Goal: Task Accomplishment & Management: Complete application form

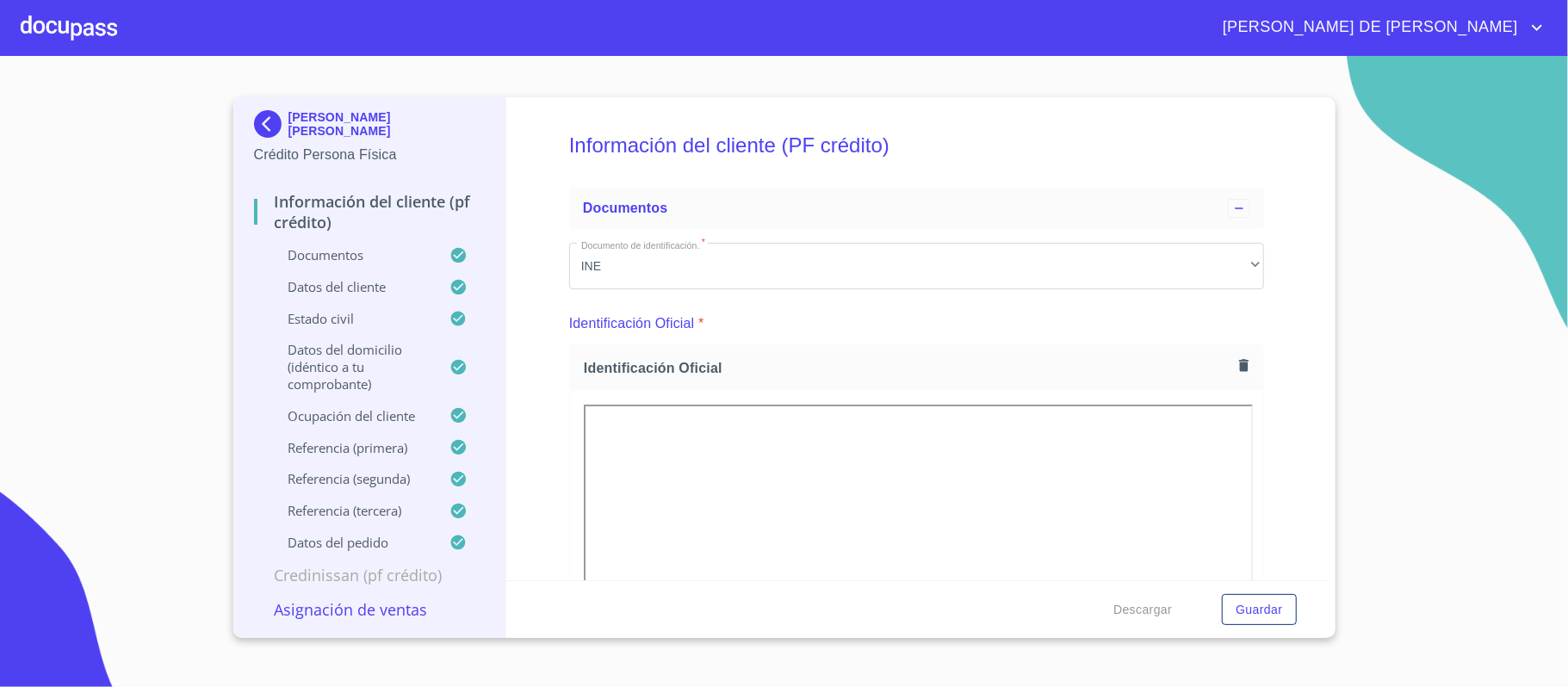
click at [108, 10] on div at bounding box center [69, 27] width 96 height 55
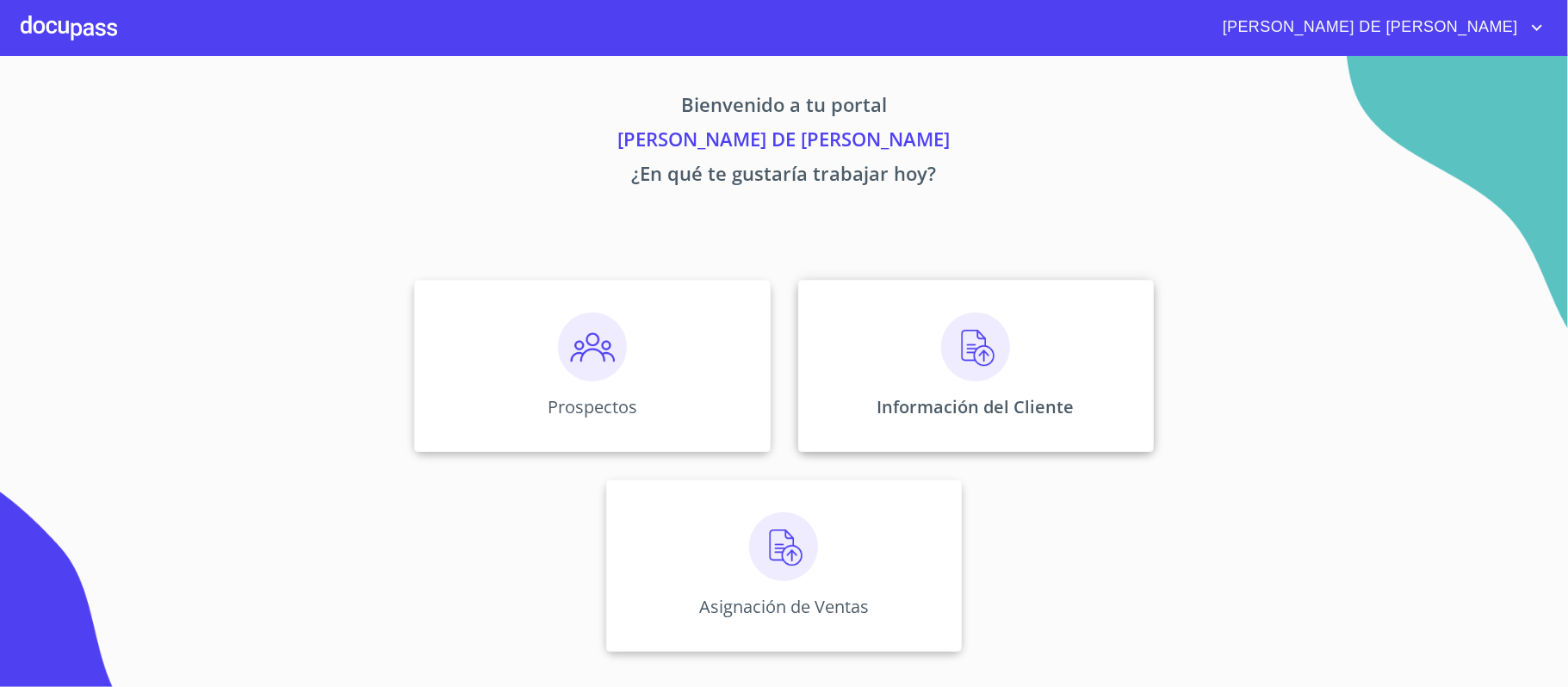
click at [1004, 350] on img at bounding box center [975, 346] width 69 height 69
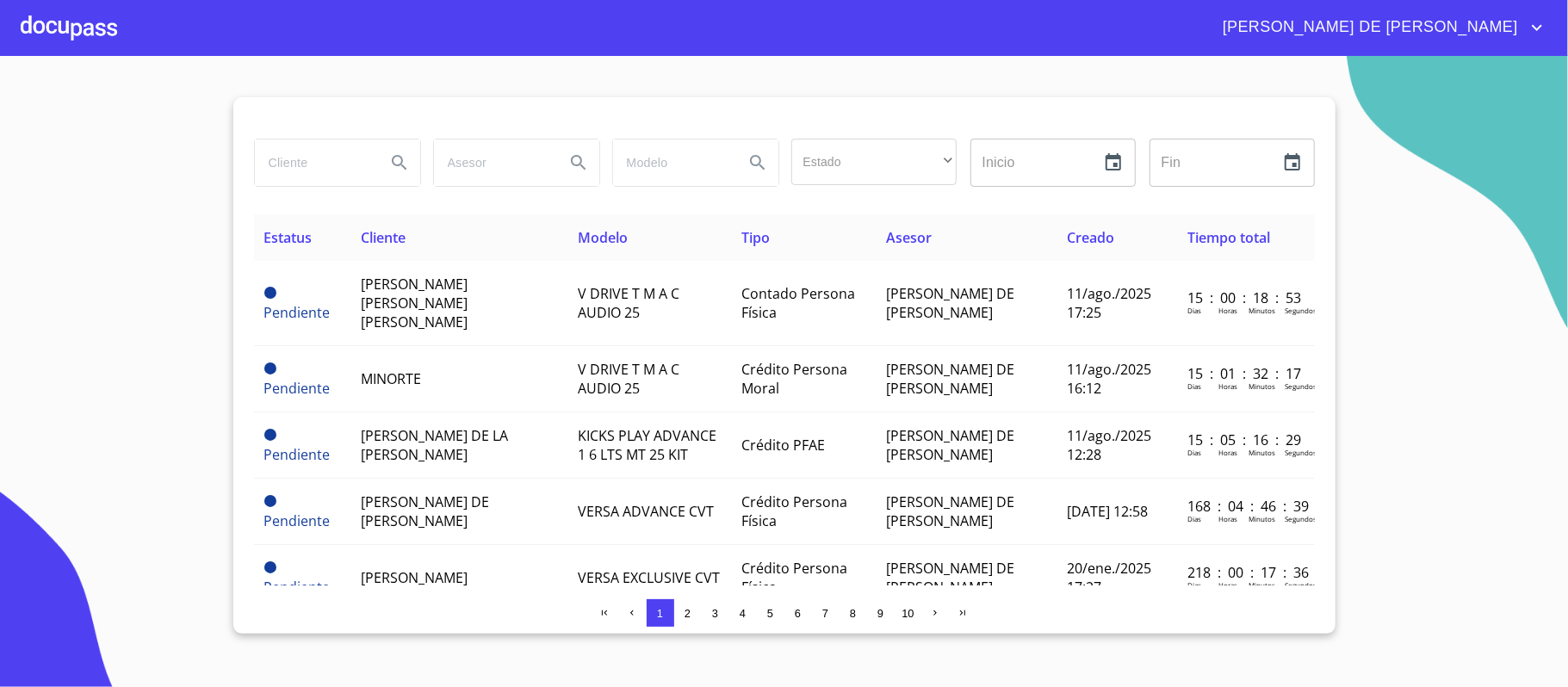
click at [325, 169] on input "search" at bounding box center [313, 162] width 117 height 47
type input "victorian"
click at [397, 156] on icon "Search" at bounding box center [400, 162] width 15 height 15
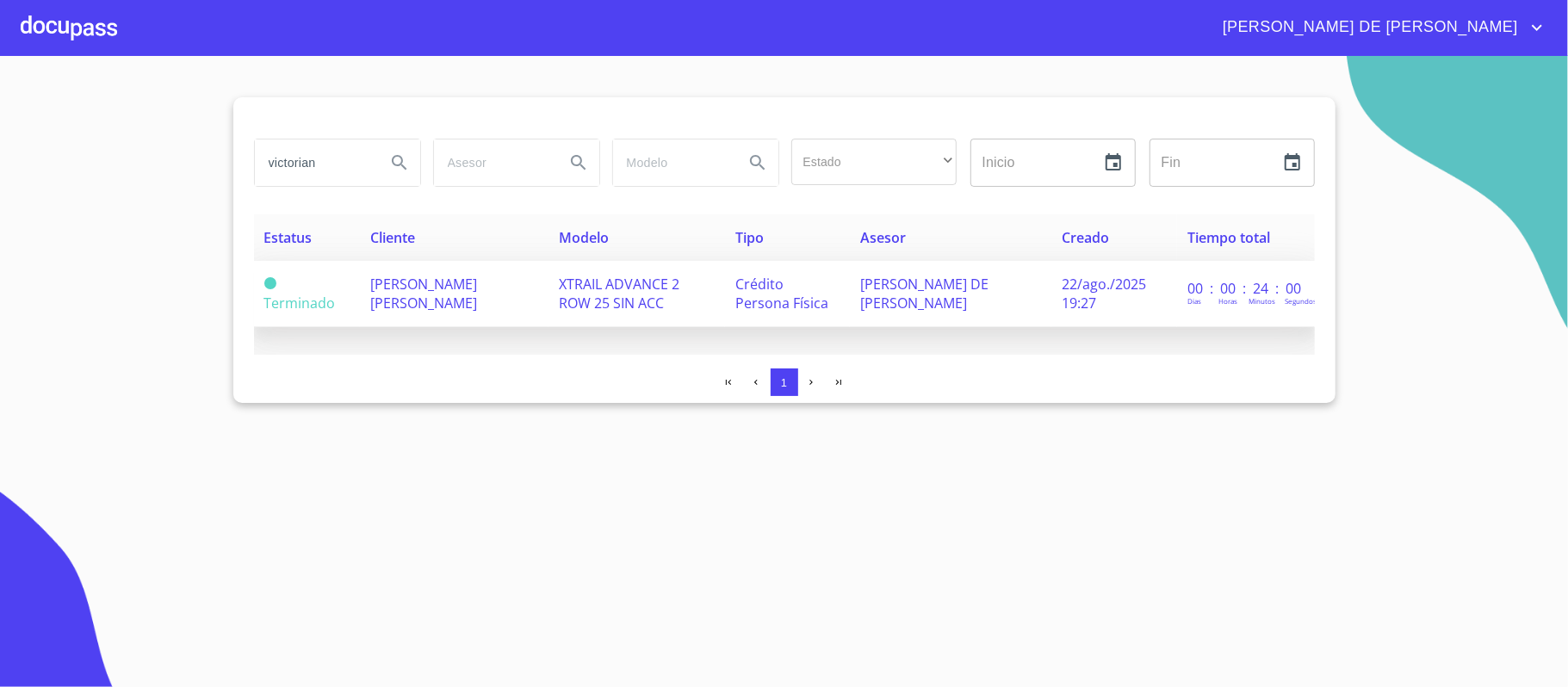
click at [441, 294] on span "[PERSON_NAME] [PERSON_NAME]" at bounding box center [423, 293] width 107 height 38
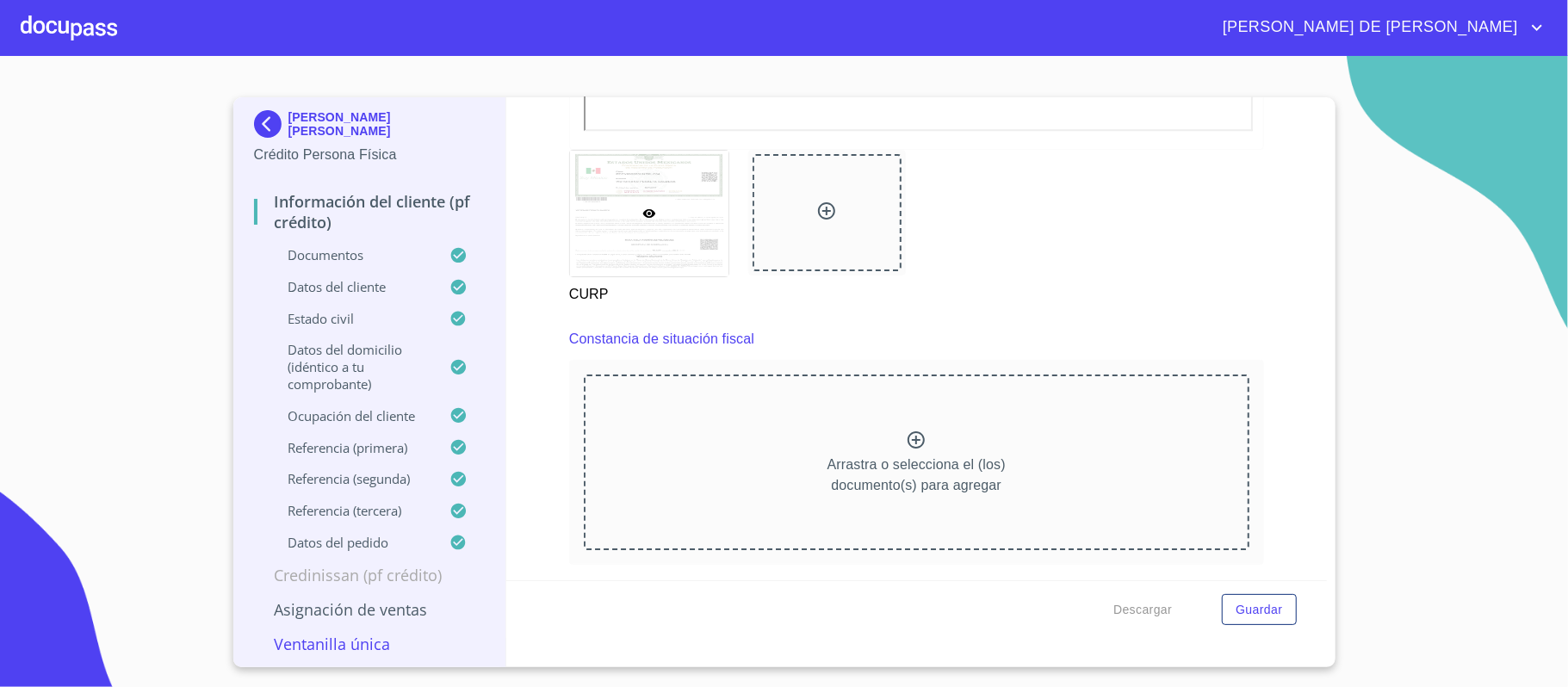
scroll to position [3788, 0]
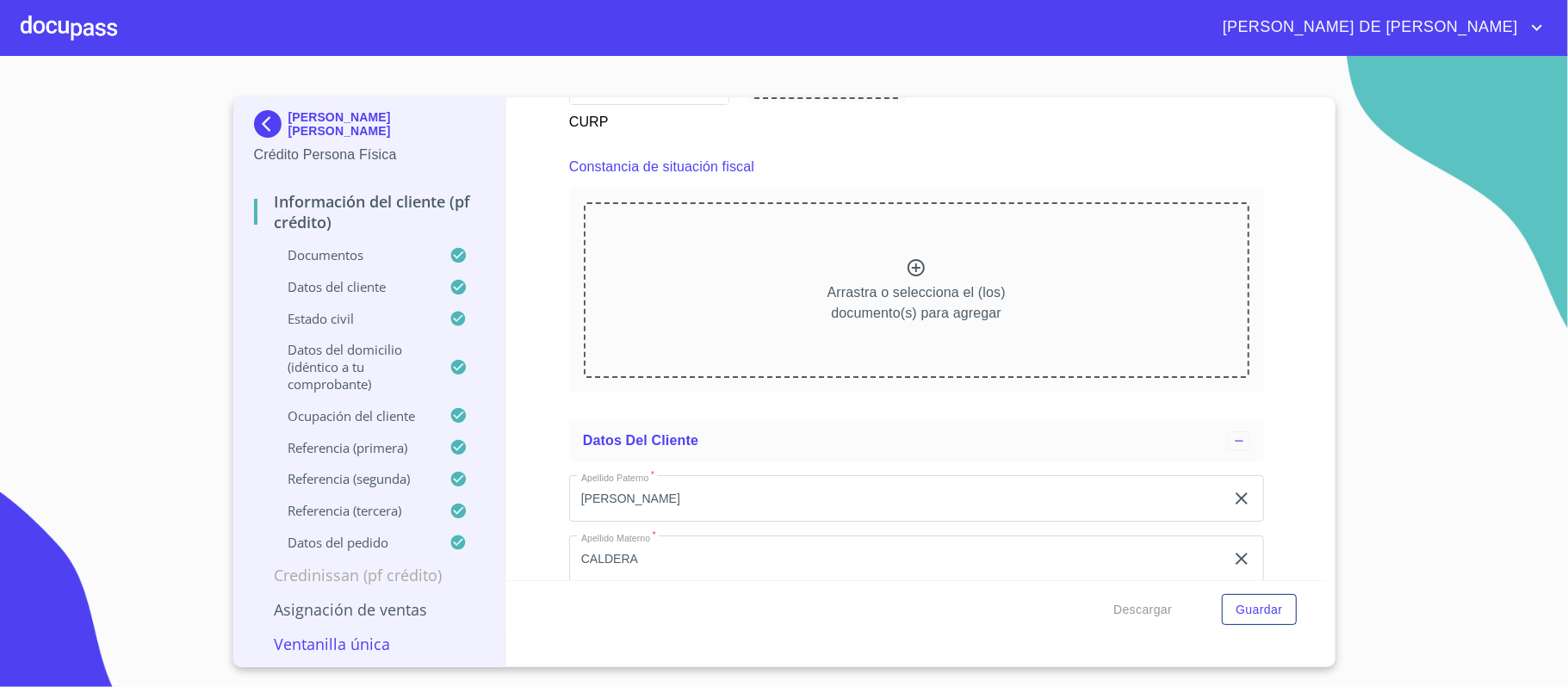
click at [911, 274] on icon at bounding box center [916, 267] width 21 height 21
click at [906, 280] on div at bounding box center [916, 269] width 21 height 25
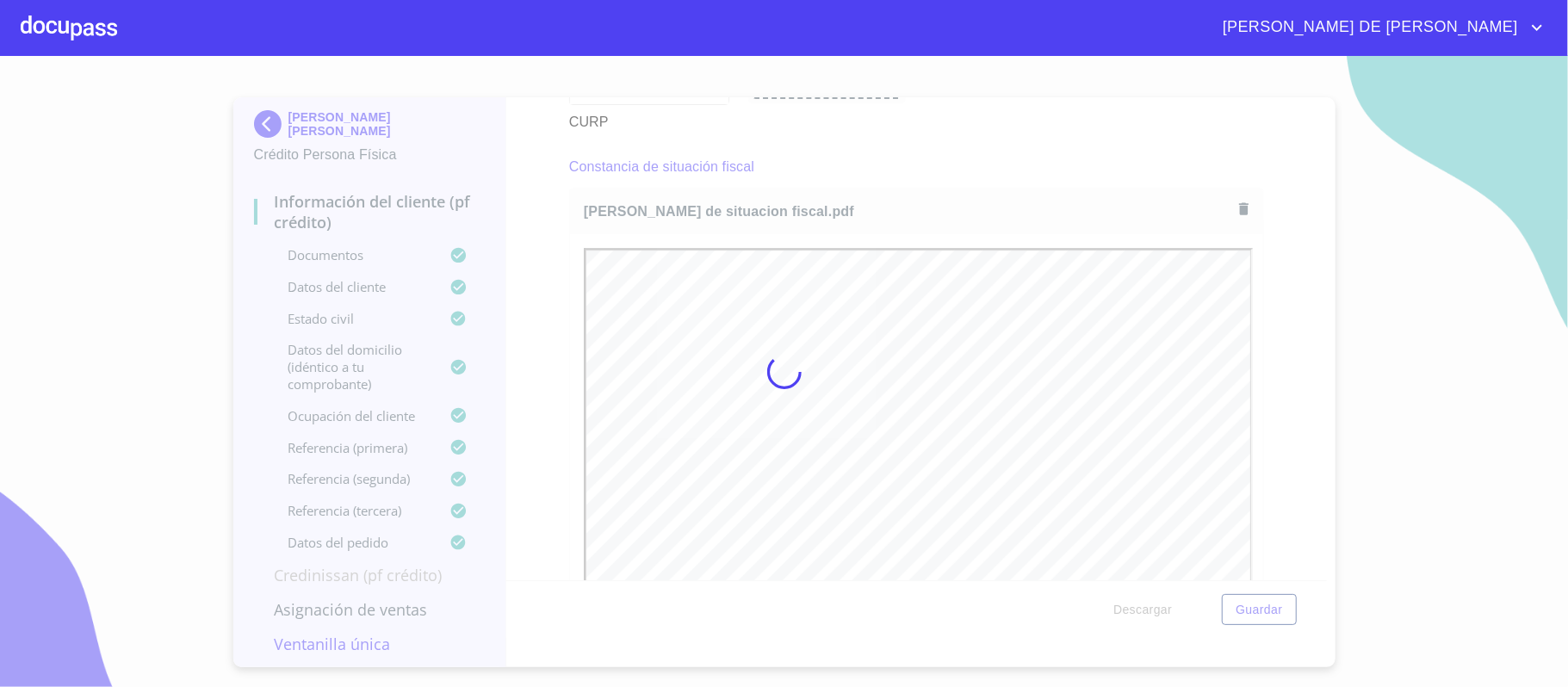
scroll to position [0, 0]
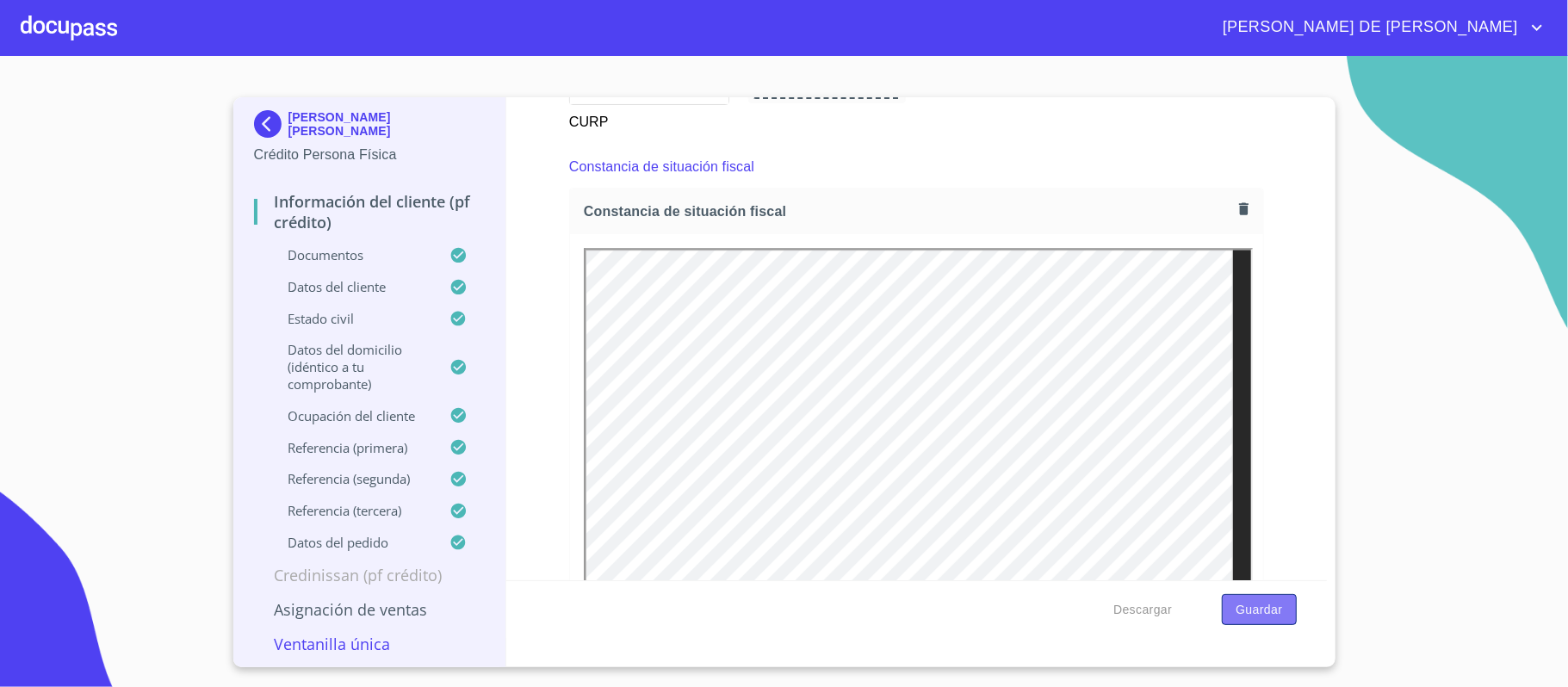
click at [1266, 613] on span "Guardar" at bounding box center [1259, 609] width 47 height 21
